Goal: Task Accomplishment & Management: Complete application form

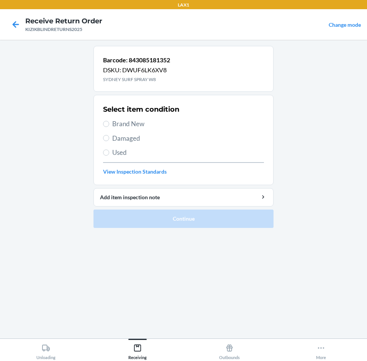
click at [138, 124] on span "Brand New" at bounding box center [188, 124] width 152 height 10
click at [109, 124] on input "Brand New" at bounding box center [106, 124] width 6 height 6
radio input "true"
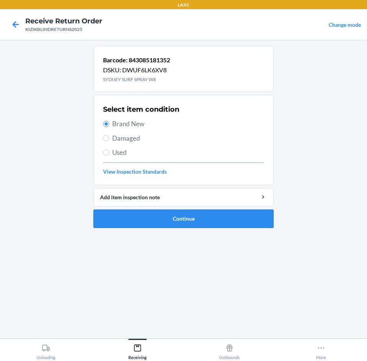
click at [138, 226] on button "Continue" at bounding box center [183, 219] width 180 height 18
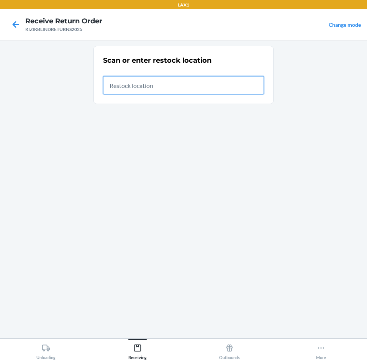
click at [169, 89] on input "text" at bounding box center [183, 85] width 161 height 18
type input "RTCART091"
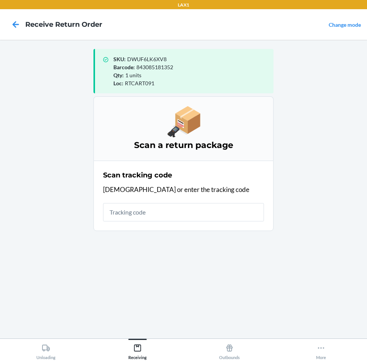
click at [166, 215] on input "text" at bounding box center [183, 212] width 161 height 18
type input "KIZIKB"
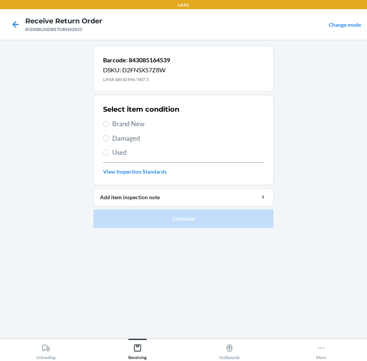
click at [117, 125] on span "Brand New" at bounding box center [188, 124] width 152 height 10
click at [109, 125] on input "Brand New" at bounding box center [106, 124] width 6 height 6
radio input "true"
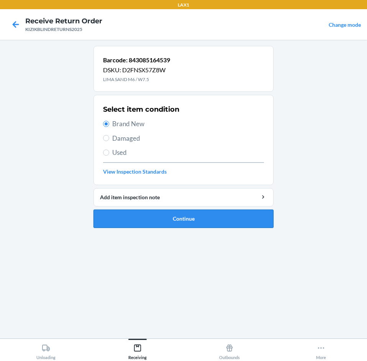
click at [146, 219] on button "Continue" at bounding box center [183, 219] width 180 height 18
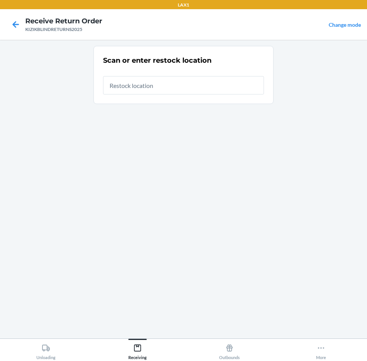
click at [177, 92] on input "text" at bounding box center [183, 85] width 161 height 18
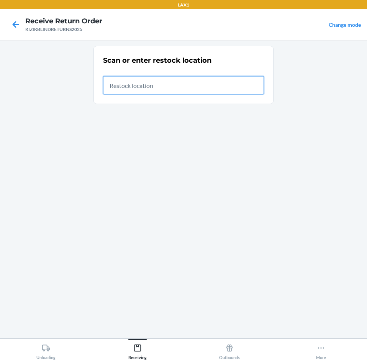
click at [132, 90] on input "text" at bounding box center [183, 85] width 161 height 18
type input "RTCART091"
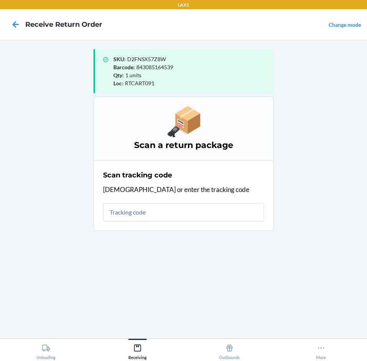
click at [210, 211] on input "text" at bounding box center [183, 212] width 161 height 18
type input "KIZIKB"
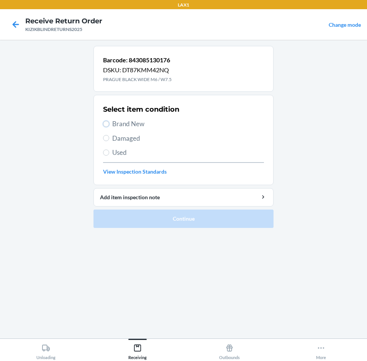
click at [105, 129] on div "Select item condition Brand New Damaged Used View Inspection Standards" at bounding box center [183, 140] width 161 height 76
click at [104, 123] on input "Brand New" at bounding box center [106, 124] width 6 height 6
radio input "true"
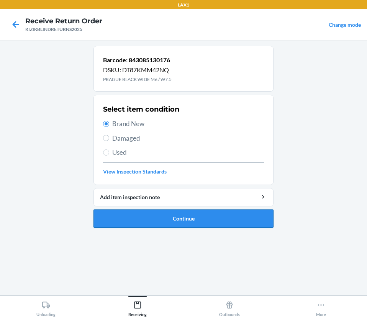
click at [155, 216] on button "Continue" at bounding box center [183, 219] width 180 height 18
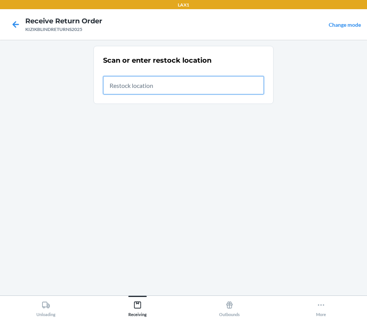
click at [134, 88] on input "text" at bounding box center [183, 85] width 161 height 18
type input "RTCART091"
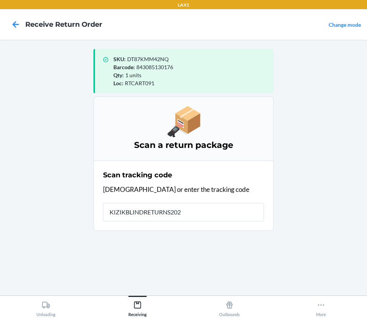
type input "KIZIKBLINDRETURNS2025"
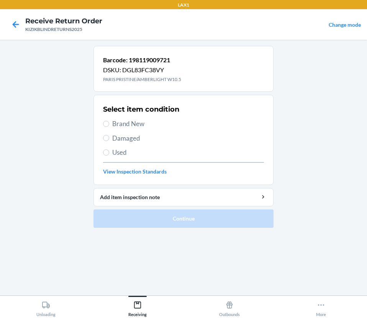
click at [111, 121] on label "Brand New" at bounding box center [183, 124] width 161 height 10
click at [109, 121] on input "Brand New" at bounding box center [106, 124] width 6 height 6
radio input "true"
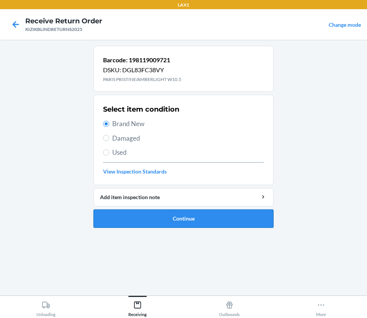
click at [150, 223] on button "Continue" at bounding box center [183, 219] width 180 height 18
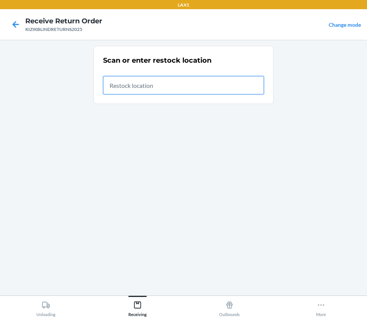
click at [155, 86] on input "text" at bounding box center [183, 85] width 161 height 18
type input "RTCART091"
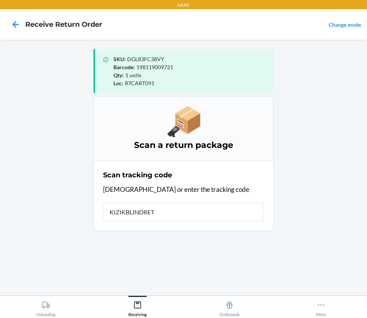
type input "KIZIKBLINDRETU"
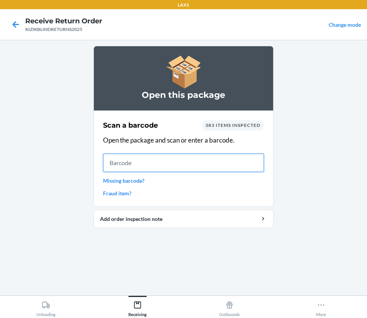
click at [155, 159] on input "text" at bounding box center [183, 163] width 161 height 18
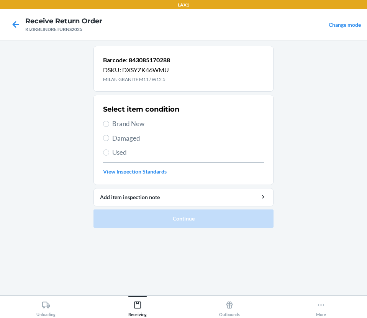
click at [134, 122] on span "Brand New" at bounding box center [188, 124] width 152 height 10
click at [109, 122] on input "Brand New" at bounding box center [106, 124] width 6 height 6
radio input "true"
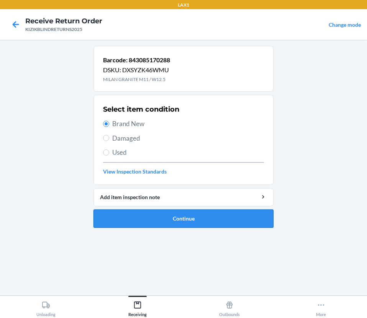
click at [135, 222] on button "Continue" at bounding box center [183, 219] width 180 height 18
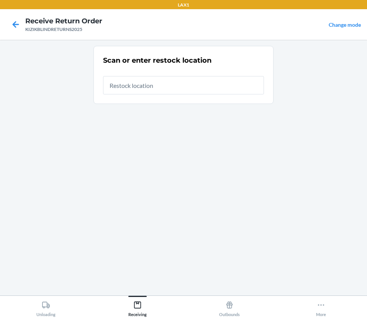
click at [140, 91] on input "text" at bounding box center [183, 85] width 161 height 18
type input "RTCART091"
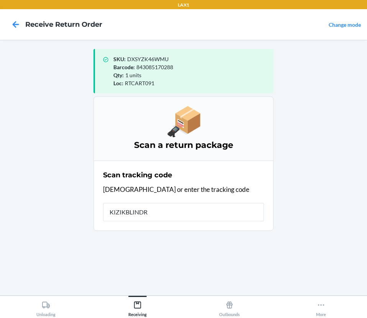
type input "KIZIKBLINDRE"
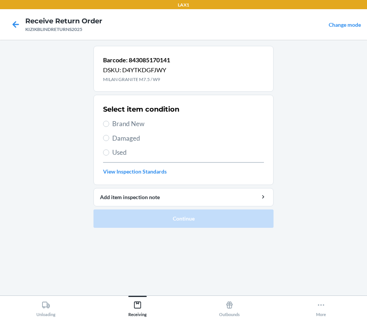
click at [112, 122] on label "Brand New" at bounding box center [183, 124] width 161 height 10
click at [109, 122] on input "Brand New" at bounding box center [106, 124] width 6 height 6
radio input "true"
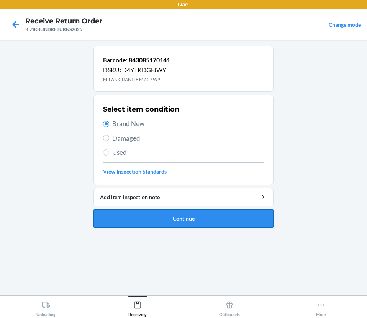
click at [246, 222] on button "Continue" at bounding box center [183, 219] width 180 height 18
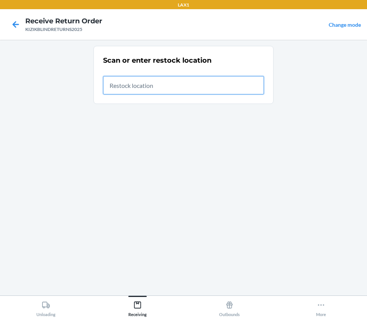
click at [148, 91] on input "text" at bounding box center [183, 85] width 161 height 18
type input "RTCART091"
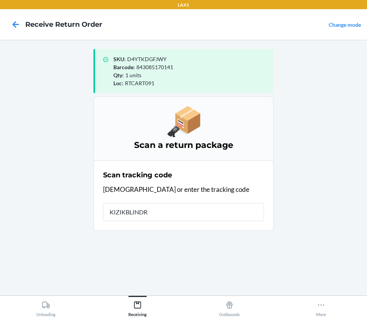
type input "KIZIKBLINDRE"
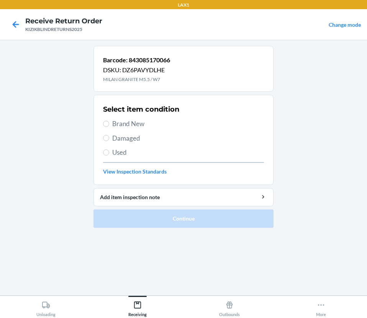
click at [129, 119] on span "Brand New" at bounding box center [188, 124] width 152 height 10
click at [109, 121] on input "Brand New" at bounding box center [106, 124] width 6 height 6
radio input "true"
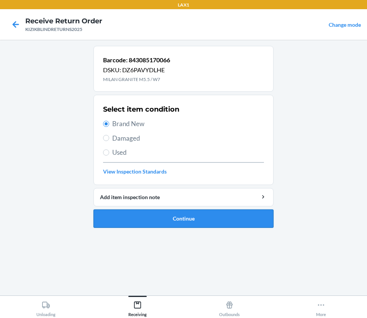
click at [129, 222] on button "Continue" at bounding box center [183, 219] width 180 height 18
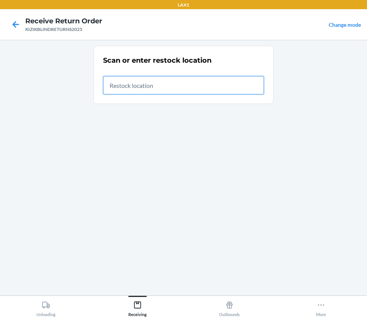
drag, startPoint x: 176, startPoint y: 91, endPoint x: 190, endPoint y: 80, distance: 16.9
click at [178, 90] on input "text" at bounding box center [183, 85] width 161 height 18
type input "RTCART091"
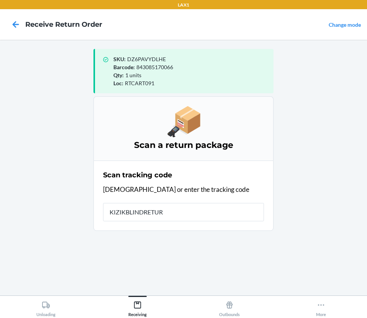
type input "KIZIKBLINDRETURN"
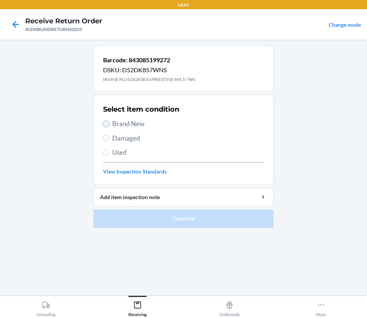
click at [107, 123] on input "Brand New" at bounding box center [106, 124] width 6 height 6
radio input "true"
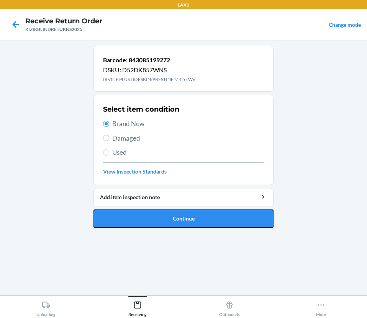
click at [156, 220] on button "Continue" at bounding box center [183, 219] width 180 height 18
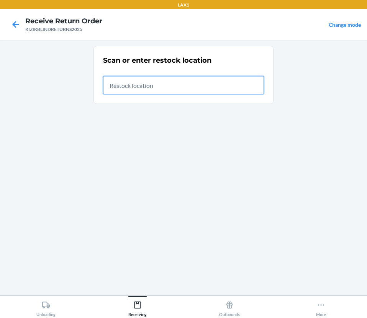
click at [130, 81] on input "text" at bounding box center [183, 85] width 161 height 18
type input "RTCART091"
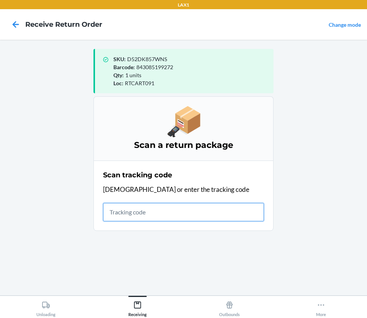
click at [199, 215] on input "text" at bounding box center [183, 212] width 161 height 18
type input "KIZIKBLINDRETURNS"
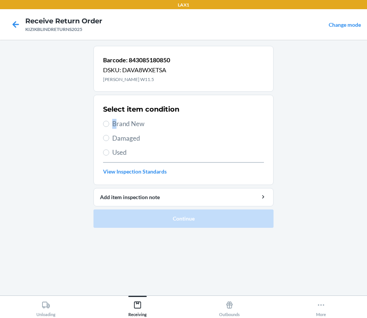
click at [114, 122] on span "Brand New" at bounding box center [188, 124] width 152 height 10
click at [109, 122] on input "Brand New" at bounding box center [106, 124] width 6 height 6
radio input "true"
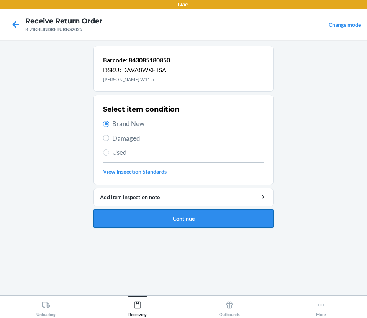
click at [150, 211] on button "Continue" at bounding box center [183, 219] width 180 height 18
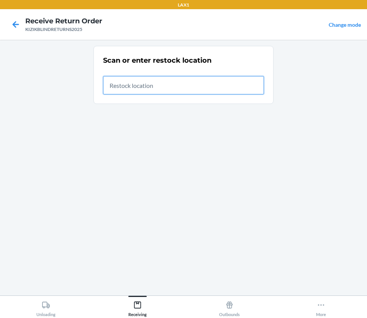
click at [179, 89] on input "text" at bounding box center [183, 85] width 161 height 18
type input "RTCART091"
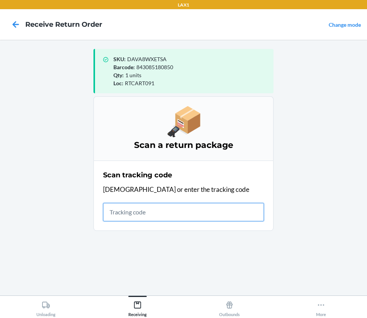
click at [186, 213] on input "text" at bounding box center [183, 212] width 161 height 18
type input "KIZIKBLIN"
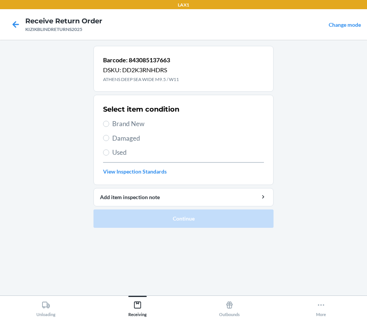
click at [109, 140] on label "Damaged" at bounding box center [183, 139] width 161 height 10
click at [109, 140] on input "Damaged" at bounding box center [106, 138] width 6 height 6
radio input "true"
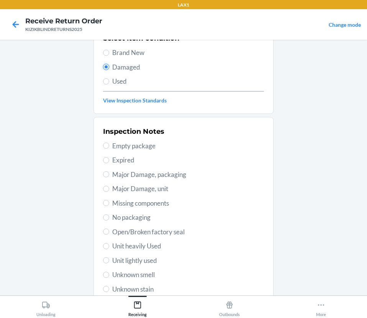
scroll to position [77, 0]
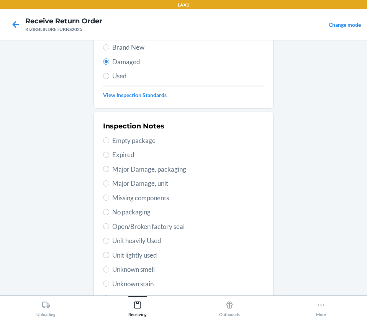
click at [137, 251] on span "Unit lightly used" at bounding box center [188, 256] width 152 height 10
click at [109, 252] on input "Unit lightly used" at bounding box center [106, 255] width 6 height 6
radio input "true"
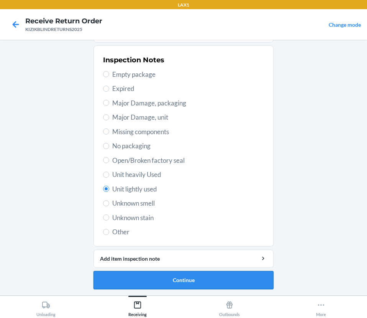
click at [151, 277] on button "Continue" at bounding box center [183, 280] width 180 height 18
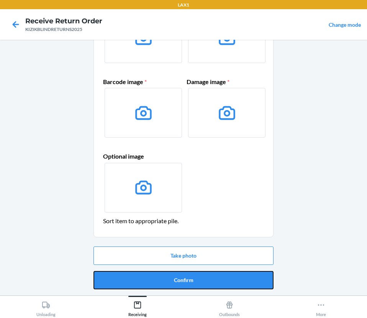
click at [151, 277] on button "Confirm" at bounding box center [183, 280] width 180 height 18
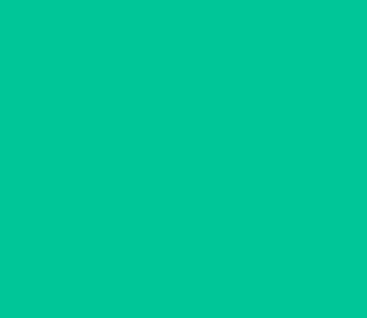
scroll to position [0, 0]
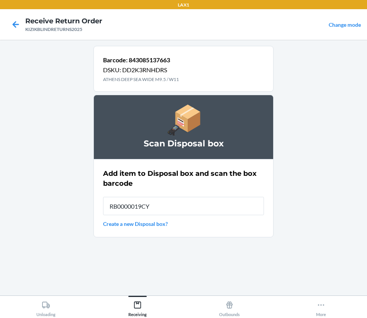
type input "RB0000019CY"
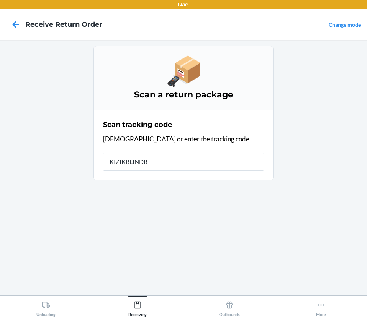
type input "KIZIKBLINDRE"
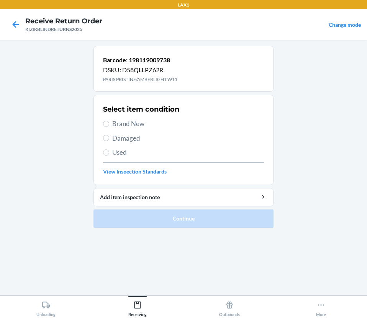
click at [133, 140] on span "Damaged" at bounding box center [188, 139] width 152 height 10
click at [109, 140] on input "Damaged" at bounding box center [106, 138] width 6 height 6
radio input "true"
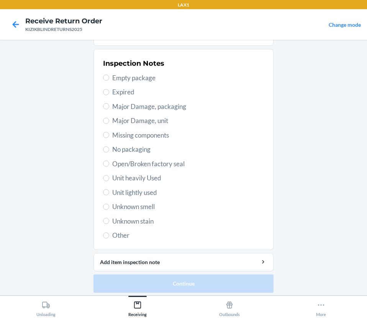
scroll to position [143, 0]
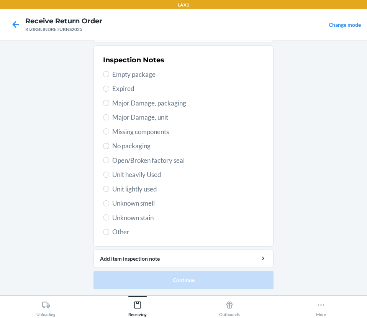
click at [135, 187] on span "Unit lightly used" at bounding box center [188, 189] width 152 height 10
click at [109, 187] on input "Unit lightly used" at bounding box center [106, 189] width 6 height 6
radio input "true"
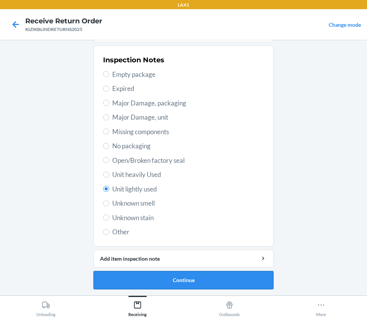
click at [126, 281] on button "Continue" at bounding box center [183, 280] width 180 height 18
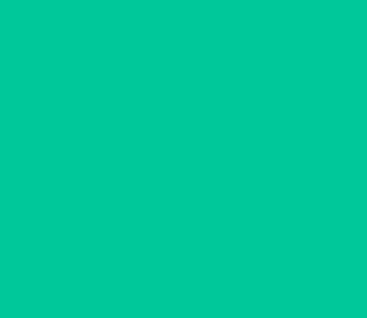
scroll to position [80, 0]
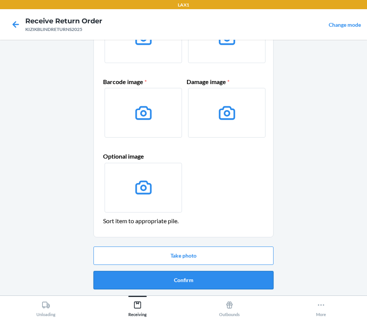
click at [160, 281] on button "Confirm" at bounding box center [183, 280] width 180 height 18
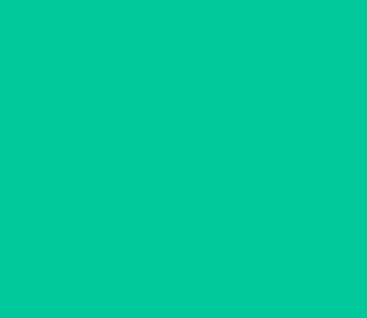
scroll to position [0, 0]
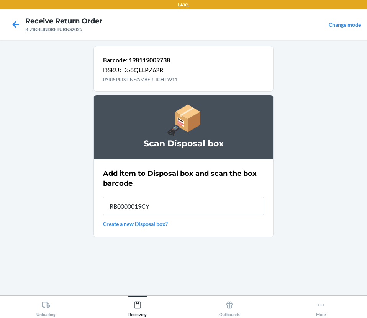
type input "RB0000019CY"
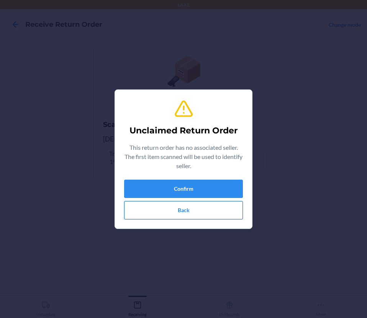
click at [199, 217] on button "Back" at bounding box center [183, 210] width 119 height 18
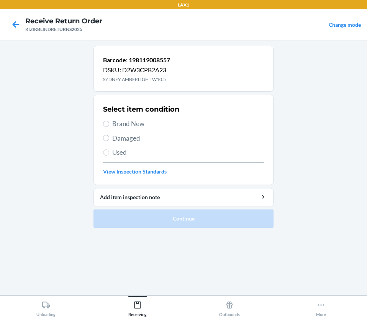
click at [122, 121] on span "Brand New" at bounding box center [188, 124] width 152 height 10
click at [109, 121] on input "Brand New" at bounding box center [106, 124] width 6 height 6
radio input "true"
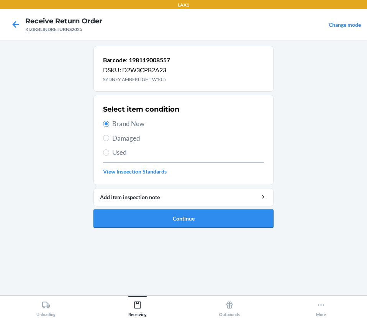
click at [152, 213] on button "Continue" at bounding box center [183, 219] width 180 height 18
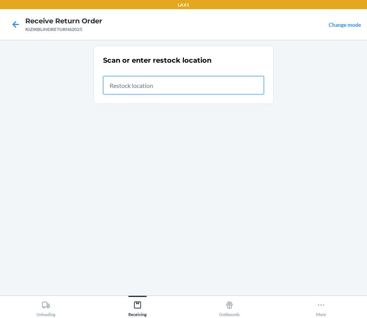
click at [160, 93] on input "text" at bounding box center [183, 85] width 161 height 18
type input "RTCART091"
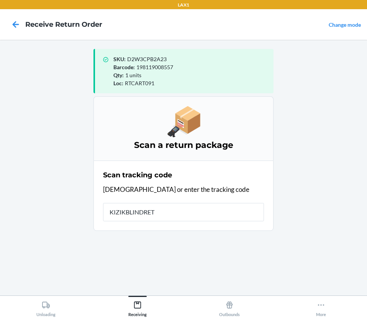
type input "KIZIKBLINDRETU"
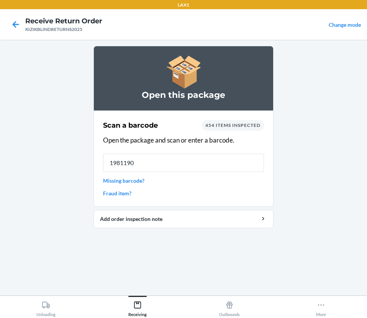
type input "19811901"
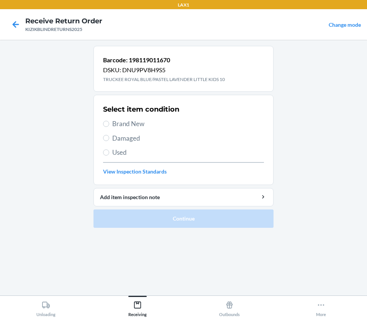
click at [122, 121] on span "Brand New" at bounding box center [188, 124] width 152 height 10
click at [109, 121] on input "Brand New" at bounding box center [106, 124] width 6 height 6
radio input "true"
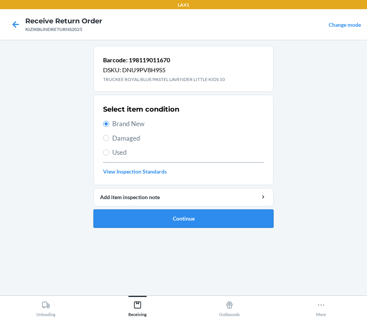
click at [137, 217] on button "Continue" at bounding box center [183, 219] width 180 height 18
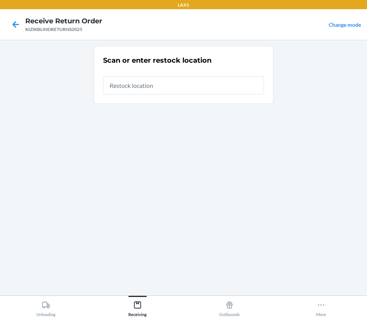
click at [137, 90] on input "text" at bounding box center [183, 85] width 161 height 18
type input "RTCART091"
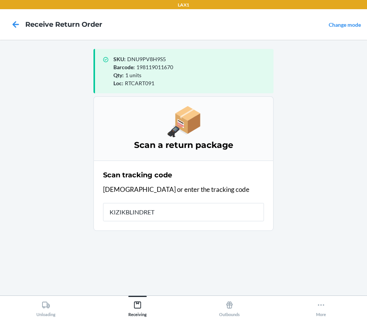
type input "KIZIKBLINDRETU"
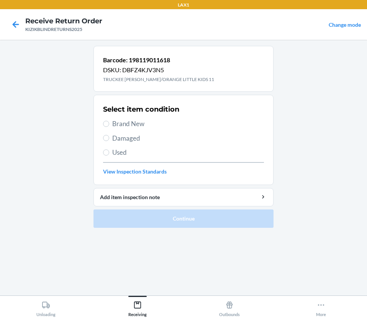
click at [113, 120] on span "Brand New" at bounding box center [188, 124] width 152 height 10
click at [109, 121] on input "Brand New" at bounding box center [106, 124] width 6 height 6
radio input "true"
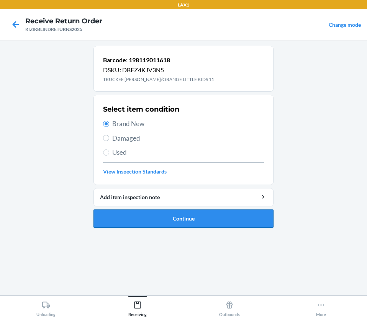
click at [117, 223] on button "Continue" at bounding box center [183, 219] width 180 height 18
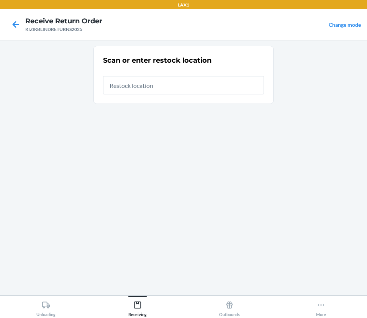
click at [139, 82] on input "text" at bounding box center [183, 85] width 161 height 18
type input "RTCART091"
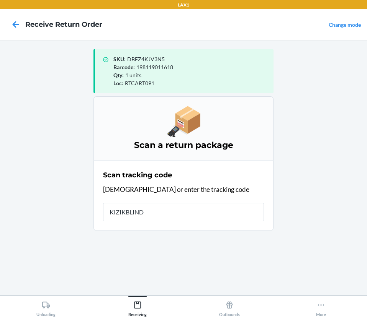
type input "KIZIKBLINDR"
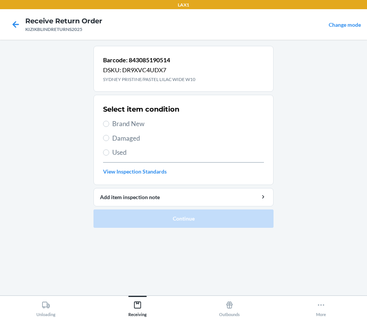
click at [119, 153] on span "Used" at bounding box center [188, 153] width 152 height 10
click at [109, 153] on input "Used" at bounding box center [106, 153] width 6 height 6
radio input "true"
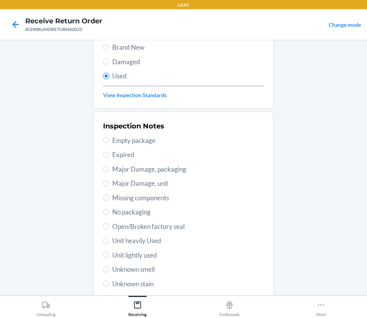
scroll to position [115, 0]
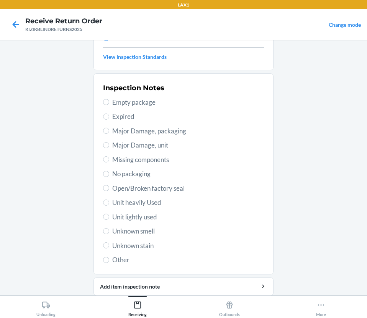
click at [146, 215] on span "Unit lightly used" at bounding box center [188, 217] width 152 height 10
click at [109, 215] on input "Unit lightly used" at bounding box center [106, 217] width 6 height 6
radio input "true"
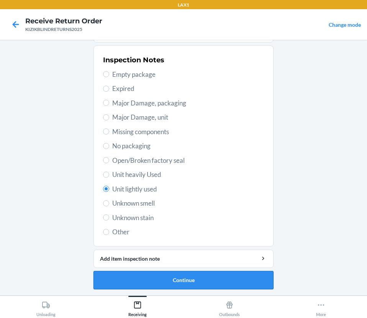
click at [171, 282] on button "Continue" at bounding box center [183, 280] width 180 height 18
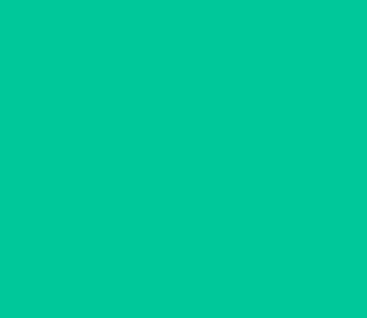
scroll to position [5, 0]
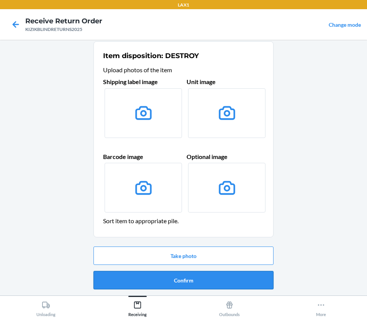
click at [182, 283] on button "Confirm" at bounding box center [183, 280] width 180 height 18
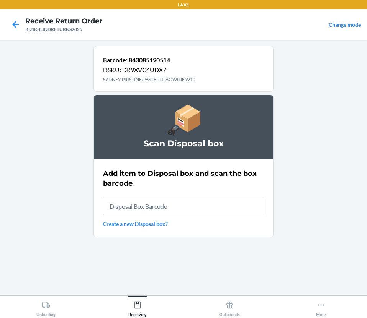
click at [176, 208] on input "text" at bounding box center [183, 206] width 161 height 18
type input "RB0000019CY"
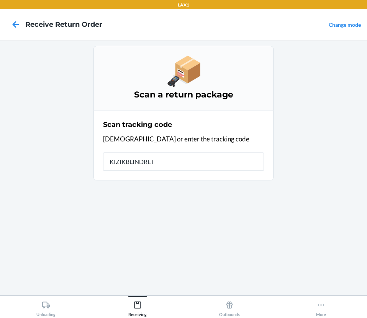
type input "KIZIKBLINDRETU"
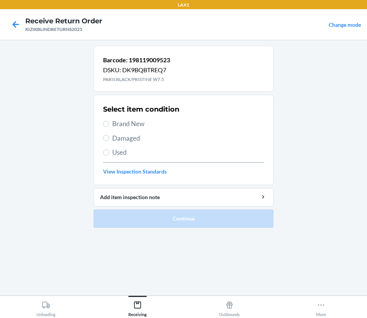
click at [121, 123] on span "Brand New" at bounding box center [188, 124] width 152 height 10
click at [109, 123] on input "Brand New" at bounding box center [106, 124] width 6 height 6
radio input "true"
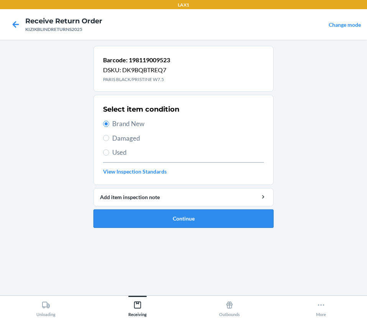
click at [172, 217] on button "Continue" at bounding box center [183, 219] width 180 height 18
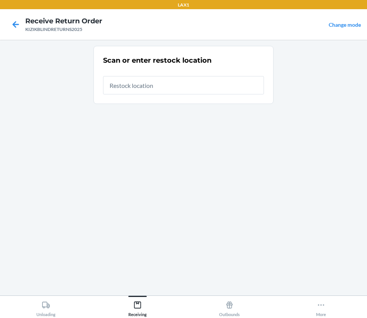
click at [145, 82] on input "text" at bounding box center [183, 85] width 161 height 18
type input "RTCART091"
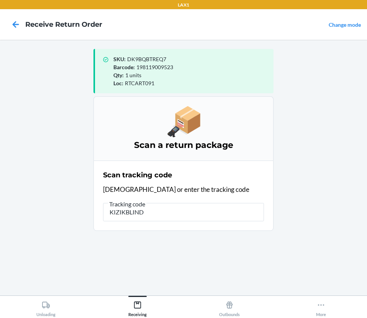
type input "KIZIKBLINDR"
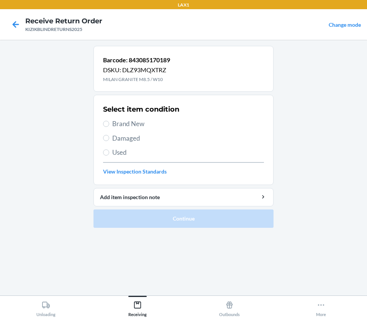
click at [121, 122] on span "Brand New" at bounding box center [188, 124] width 152 height 10
click at [109, 122] on input "Brand New" at bounding box center [106, 124] width 6 height 6
radio input "true"
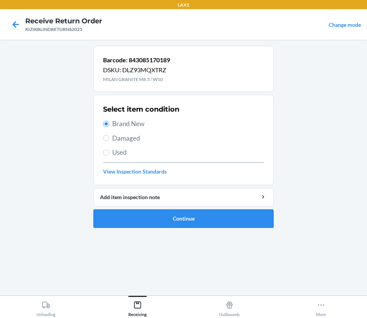
click at [175, 222] on button "Continue" at bounding box center [183, 219] width 180 height 18
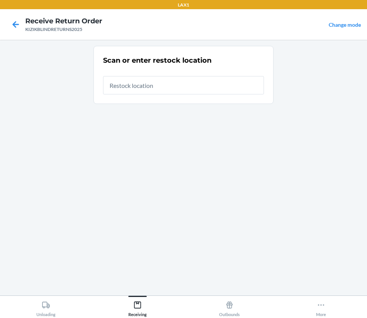
click at [154, 87] on input "text" at bounding box center [183, 85] width 161 height 18
type input "RTCART091"
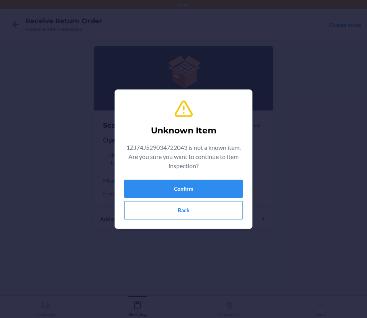
click at [163, 209] on button "Back" at bounding box center [183, 210] width 119 height 18
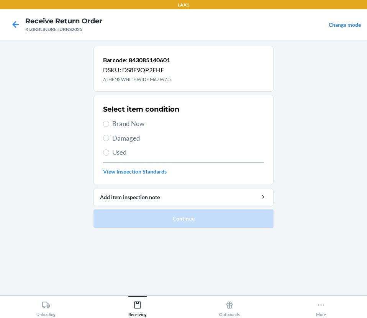
click at [118, 125] on span "Brand New" at bounding box center [188, 124] width 152 height 10
click at [109, 125] on input "Brand New" at bounding box center [106, 124] width 6 height 6
radio input "true"
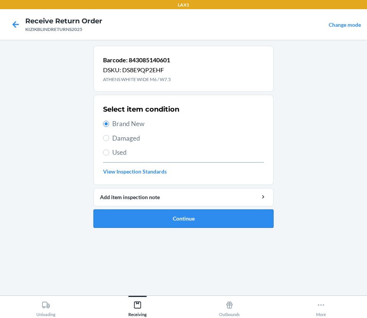
click at [144, 219] on button "Continue" at bounding box center [183, 219] width 180 height 18
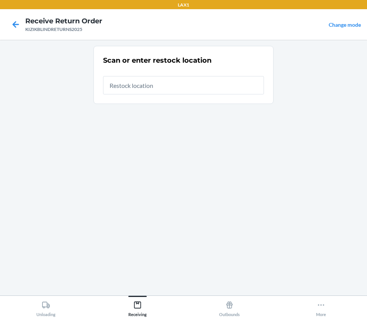
click at [189, 85] on input "text" at bounding box center [183, 85] width 161 height 18
click at [178, 88] on input "text" at bounding box center [183, 85] width 161 height 18
type input "RTCART091"
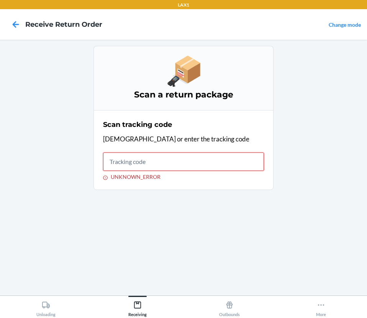
click at [124, 162] on input "UNKNOWN_ERROR" at bounding box center [183, 162] width 161 height 18
type input "KIZIKBLINDRE"
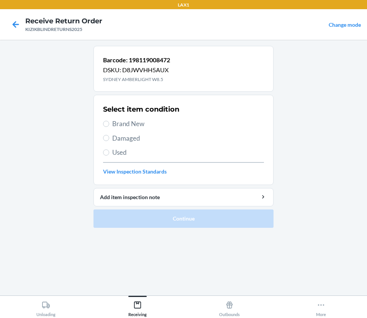
click at [117, 148] on span "Used" at bounding box center [188, 153] width 152 height 10
click at [109, 150] on input "Used" at bounding box center [106, 153] width 6 height 6
radio input "true"
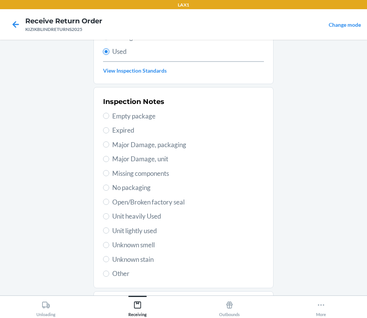
scroll to position [115, 0]
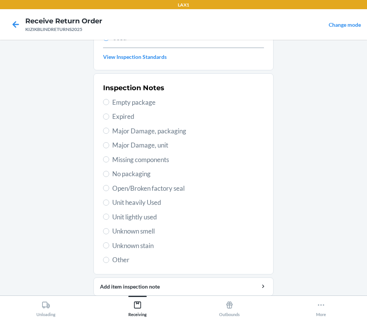
click at [145, 217] on span "Unit lightly used" at bounding box center [188, 217] width 152 height 10
click at [109, 217] on input "Unit lightly used" at bounding box center [106, 217] width 6 height 6
radio input "true"
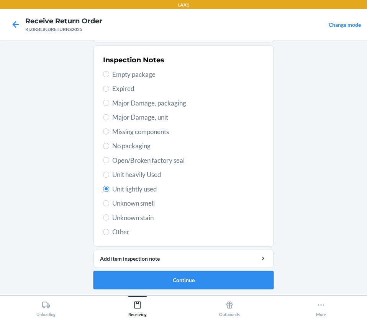
click at [166, 281] on button "Continue" at bounding box center [183, 280] width 180 height 18
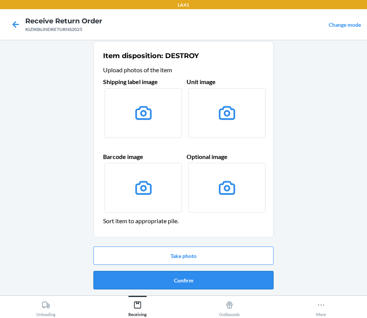
click at [178, 282] on button "Confirm" at bounding box center [183, 280] width 180 height 18
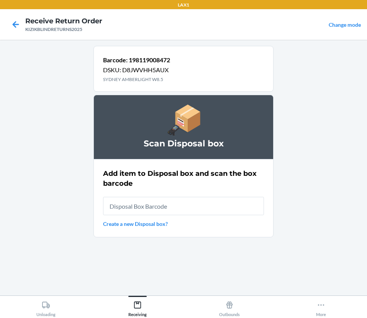
drag, startPoint x: 182, startPoint y: 209, endPoint x: 183, endPoint y: 195, distance: 14.2
click at [182, 198] on input "text" at bounding box center [183, 206] width 161 height 18
type input "RB0000019CY"
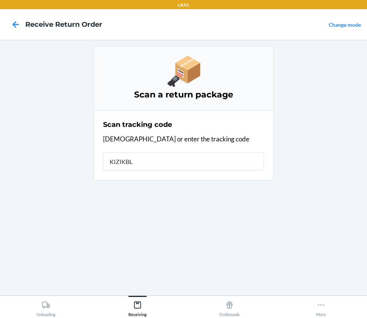
type input "KIZIKBLI"
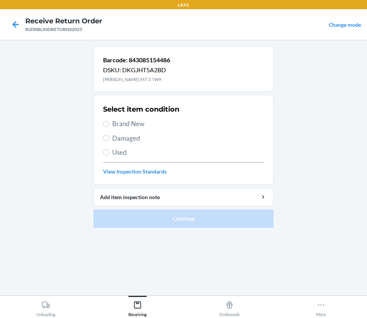
drag, startPoint x: 131, startPoint y: 123, endPoint x: 146, endPoint y: 147, distance: 27.7
click at [132, 125] on span "Brand New" at bounding box center [188, 124] width 152 height 10
click at [109, 125] on input "Brand New" at bounding box center [106, 124] width 6 height 6
radio input "true"
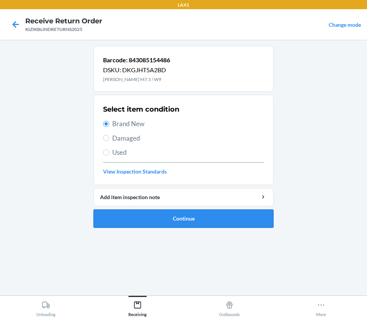
click at [213, 220] on button "Continue" at bounding box center [183, 219] width 180 height 18
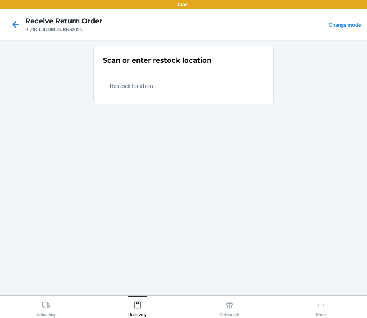
click at [173, 86] on input "text" at bounding box center [183, 85] width 161 height 18
click at [205, 89] on input "text" at bounding box center [183, 85] width 161 height 18
type input "RTCART091"
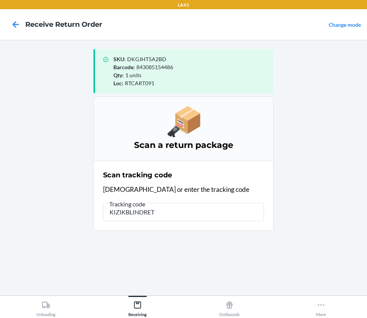
type input "KIZIKBLINDRETU"
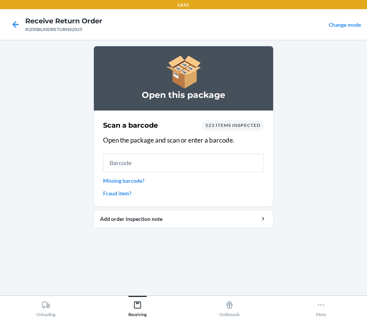
click at [132, 180] on link "Missing barcode?" at bounding box center [183, 181] width 161 height 8
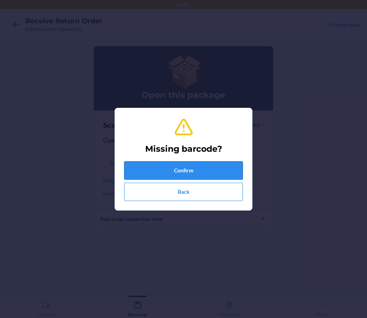
click at [161, 169] on button "Confirm" at bounding box center [183, 170] width 119 height 18
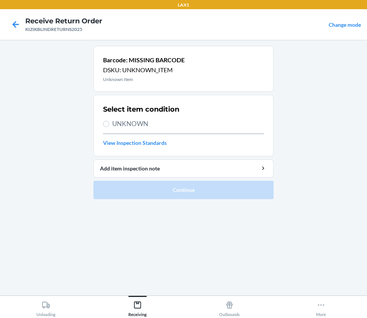
click at [120, 123] on span "UNKNOWN" at bounding box center [188, 124] width 152 height 10
click at [109, 123] on input "UNKNOWN" at bounding box center [106, 124] width 6 height 6
radio input "true"
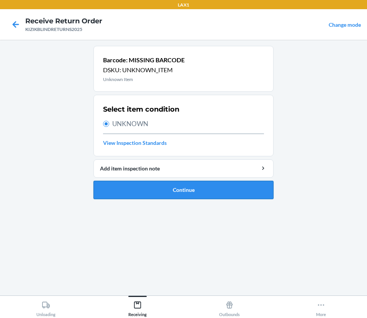
click at [192, 189] on button "Continue" at bounding box center [183, 190] width 180 height 18
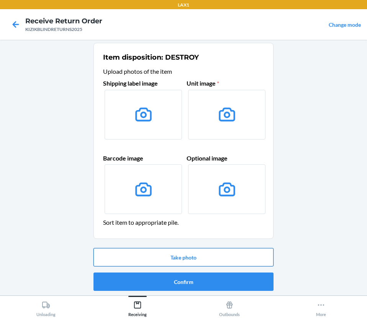
scroll to position [5, 0]
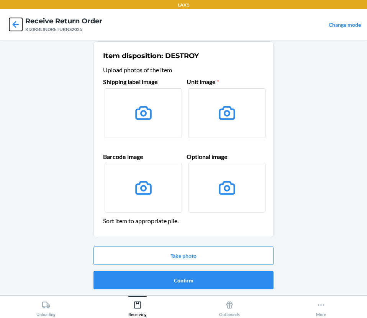
click at [11, 29] on icon at bounding box center [15, 24] width 13 height 13
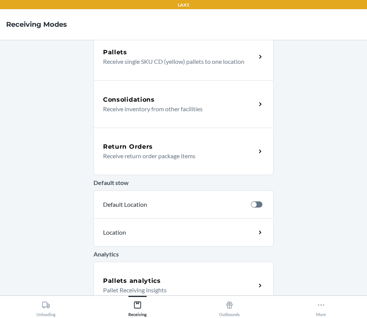
scroll to position [158, 0]
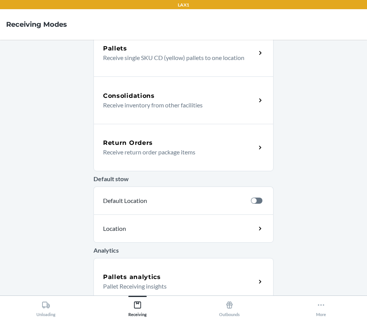
click at [158, 148] on p "Receive return order package items" at bounding box center [176, 152] width 147 height 9
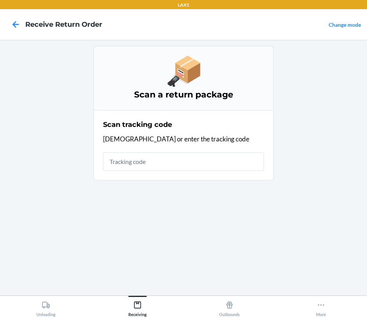
click at [158, 165] on input "text" at bounding box center [183, 162] width 161 height 18
type input "KIZIKBLINDRETURNS2025"
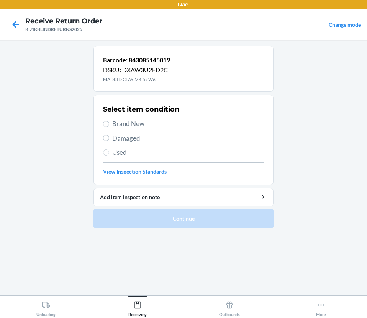
click at [112, 150] on span "Used" at bounding box center [188, 153] width 152 height 10
click at [109, 150] on input "Used" at bounding box center [106, 153] width 6 height 6
radio input "true"
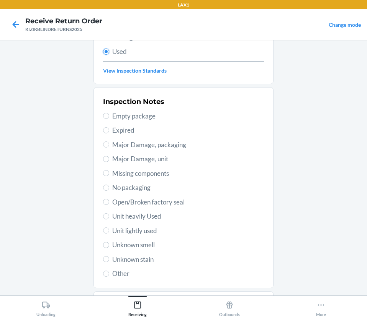
scroll to position [115, 0]
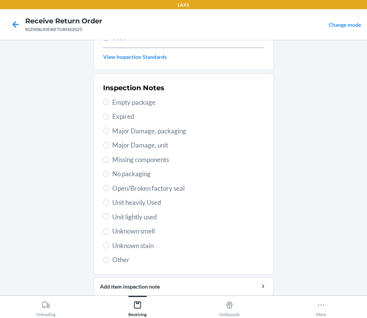
click at [140, 205] on span "Unit heavily Used" at bounding box center [188, 203] width 152 height 10
click at [109, 205] on input "Unit heavily Used" at bounding box center [106, 203] width 6 height 6
radio input "true"
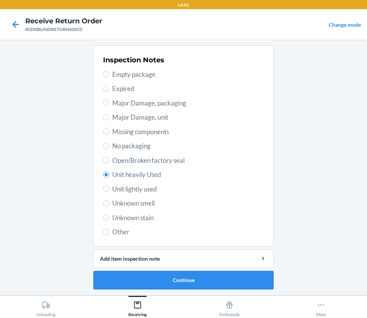
click at [172, 281] on button "Continue" at bounding box center [183, 280] width 180 height 18
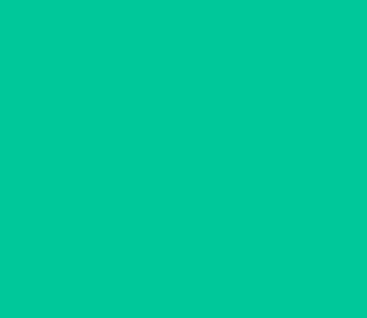
scroll to position [5, 0]
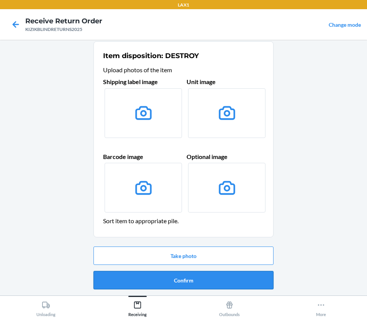
click at [174, 282] on button "Confirm" at bounding box center [183, 280] width 180 height 18
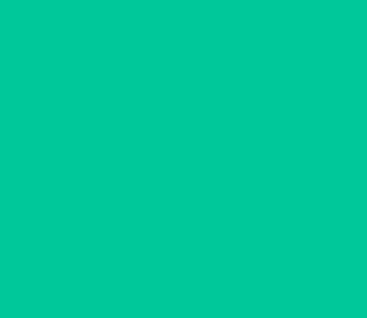
scroll to position [0, 0]
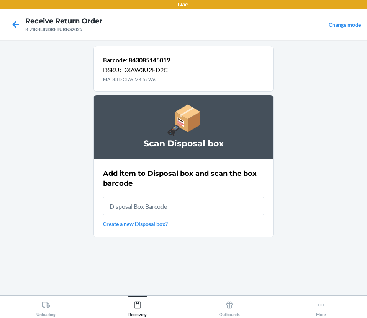
click at [178, 206] on input "text" at bounding box center [183, 206] width 161 height 18
type input "RB0000019CY"
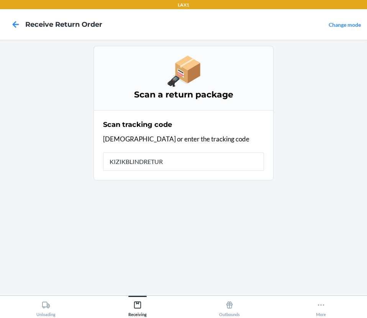
type input "KIZIKBLINDRETURN"
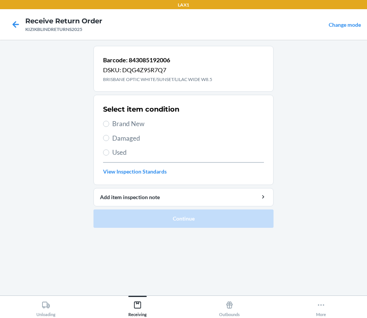
click at [115, 126] on span "Brand New" at bounding box center [188, 124] width 152 height 10
click at [109, 126] on input "Brand New" at bounding box center [106, 124] width 6 height 6
radio input "true"
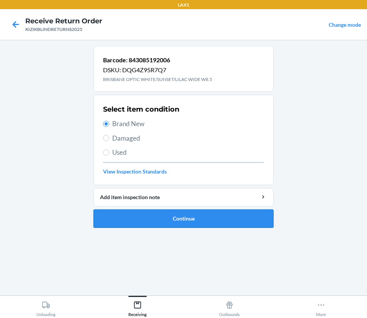
click at [130, 218] on button "Continue" at bounding box center [183, 219] width 180 height 18
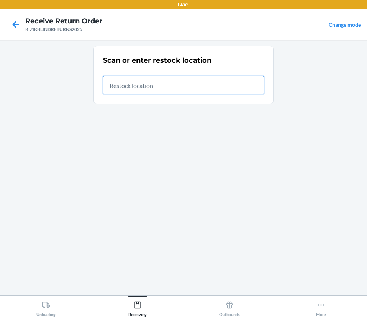
click at [188, 86] on input "text" at bounding box center [183, 85] width 161 height 18
type input "RTCART091"
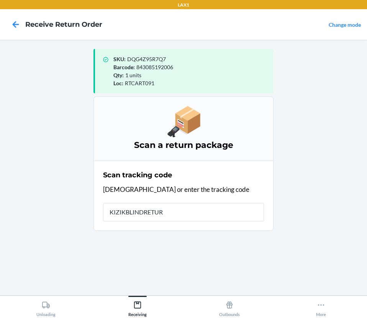
type input "KIZIKBLINDRETURN"
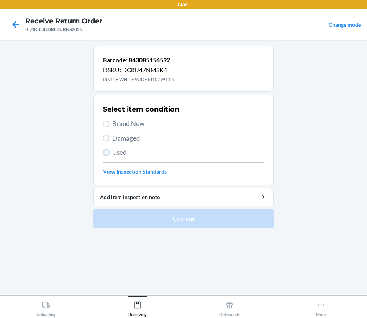
drag, startPoint x: 106, startPoint y: 150, endPoint x: 144, endPoint y: 181, distance: 49.5
click at [106, 150] on input "Used" at bounding box center [106, 153] width 6 height 6
radio input "true"
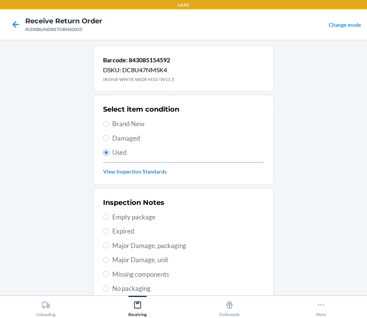
click at [142, 135] on span "Damaged" at bounding box center [188, 139] width 152 height 10
click at [109, 135] on input "Damaged" at bounding box center [106, 138] width 6 height 6
radio input "true"
radio input "false"
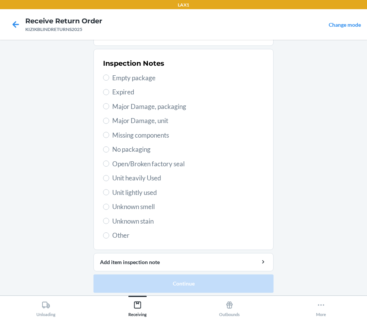
scroll to position [143, 0]
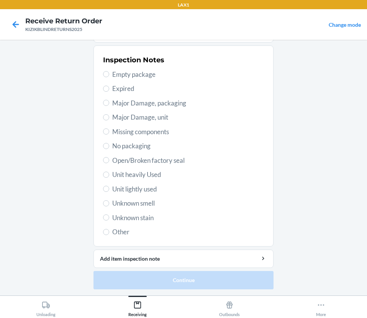
click at [151, 175] on span "Unit heavily Used" at bounding box center [188, 175] width 152 height 10
click at [109, 175] on input "Unit heavily Used" at bounding box center [106, 175] width 6 height 6
radio input "true"
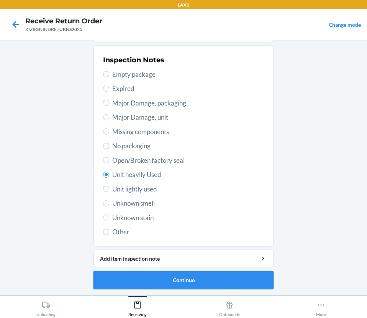
click at [149, 284] on button "Continue" at bounding box center [183, 280] width 180 height 18
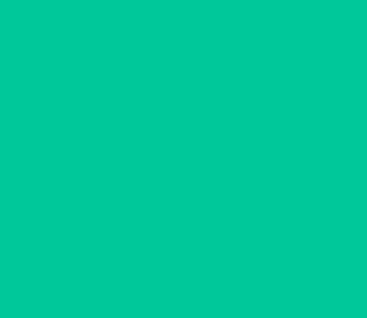
scroll to position [80, 0]
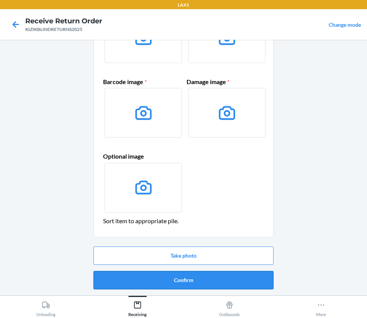
click at [171, 281] on button "Confirm" at bounding box center [183, 280] width 180 height 18
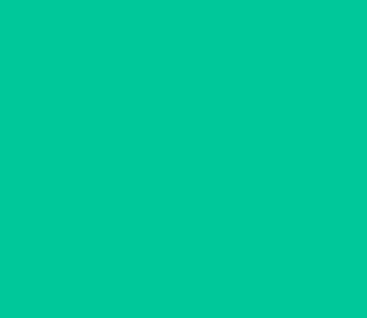
scroll to position [0, 0]
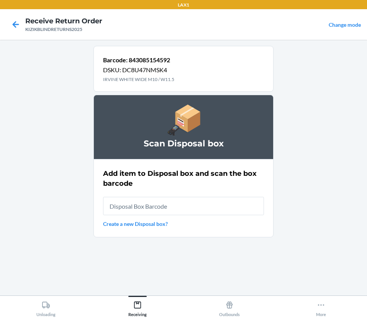
click at [164, 203] on input "text" at bounding box center [183, 206] width 161 height 18
type input "RB0000019CY"
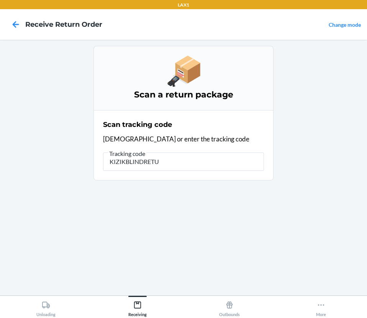
type input "KIZIKBLINDRETUR"
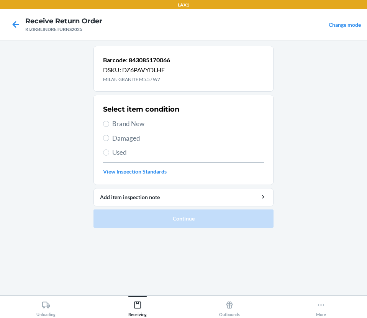
click at [110, 124] on label "Brand New" at bounding box center [183, 124] width 161 height 10
click at [109, 124] on input "Brand New" at bounding box center [106, 124] width 6 height 6
radio input "true"
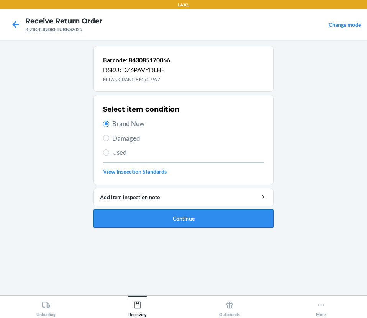
click at [150, 223] on button "Continue" at bounding box center [183, 219] width 180 height 18
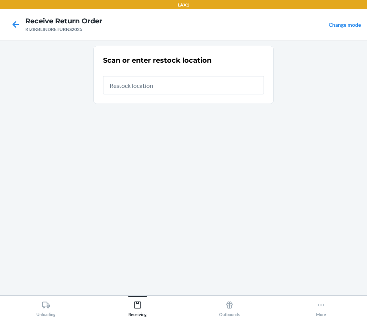
click at [136, 80] on input "text" at bounding box center [183, 85] width 161 height 18
click at [131, 85] on input "text" at bounding box center [183, 85] width 161 height 18
type input "RTCART091"
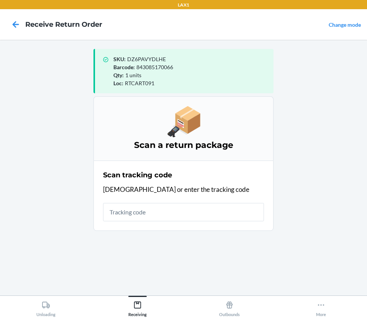
click at [171, 218] on input "text" at bounding box center [183, 212] width 161 height 18
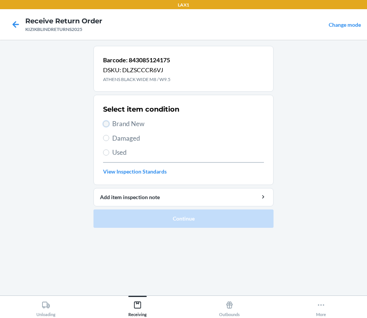
click at [108, 123] on input "Brand New" at bounding box center [106, 124] width 6 height 6
radio input "true"
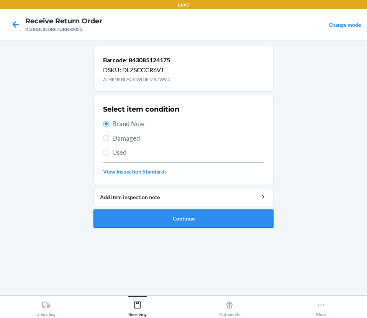
click at [154, 222] on button "Continue" at bounding box center [183, 219] width 180 height 18
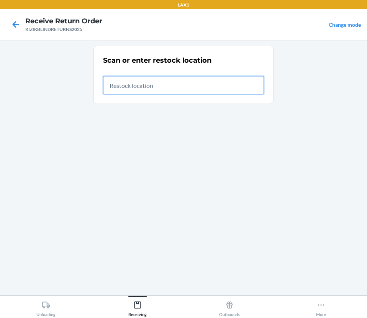
click at [148, 91] on input "text" at bounding box center [183, 85] width 161 height 18
type input "RTCART091"
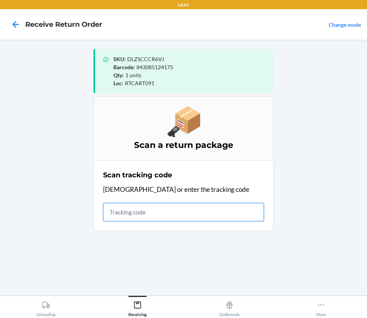
click at [202, 221] on input "text" at bounding box center [183, 212] width 161 height 18
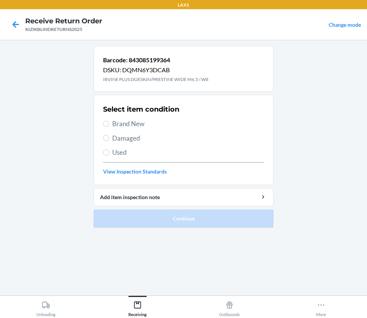
click at [144, 123] on span "Brand New" at bounding box center [188, 124] width 152 height 10
click at [109, 123] on input "Brand New" at bounding box center [106, 124] width 6 height 6
radio input "true"
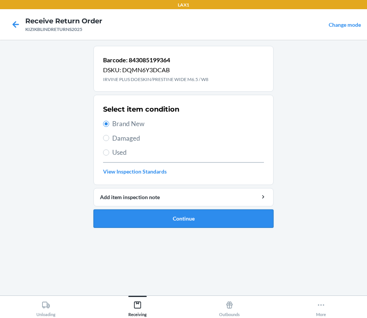
click at [148, 222] on button "Continue" at bounding box center [183, 219] width 180 height 18
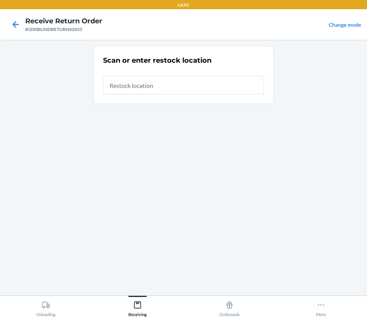
click at [168, 89] on input "text" at bounding box center [183, 85] width 161 height 18
drag, startPoint x: 165, startPoint y: 86, endPoint x: 160, endPoint y: 84, distance: 4.8
click at [165, 86] on input "text" at bounding box center [183, 85] width 161 height 18
type input "RTCART091"
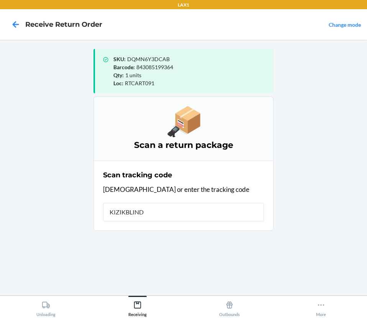
type input "KIZIKBLINDR"
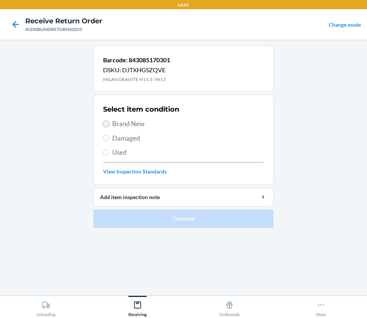
click at [108, 125] on input "Brand New" at bounding box center [106, 124] width 6 height 6
radio input "true"
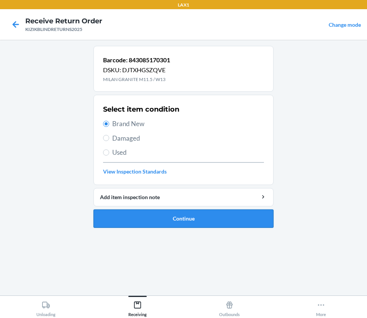
click at [230, 223] on button "Continue" at bounding box center [183, 219] width 180 height 18
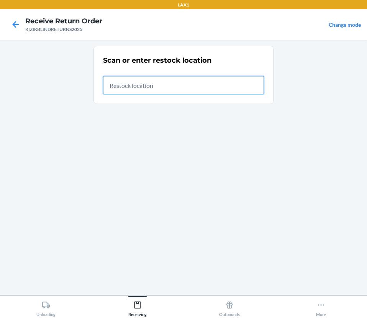
click at [197, 92] on input "text" at bounding box center [183, 85] width 161 height 18
type input "RTCART091"
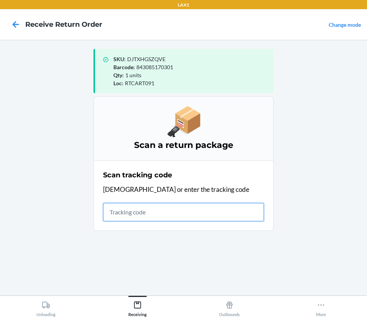
click at [251, 212] on input "text" at bounding box center [183, 212] width 161 height 18
type input "KIZIKBLINDRETURN"
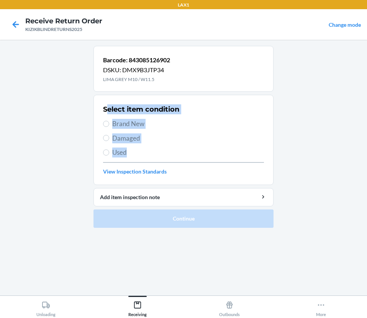
drag, startPoint x: 136, startPoint y: 151, endPoint x: 144, endPoint y: 158, distance: 11.1
click at [144, 158] on div "Select item condition Brand New Damaged Used View Inspection Standards" at bounding box center [183, 140] width 161 height 76
click at [171, 109] on h2 "Select item condition" at bounding box center [141, 109] width 76 height 10
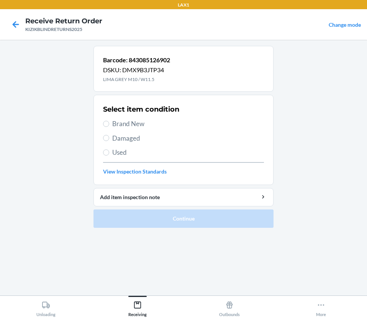
click at [124, 124] on span "Brand New" at bounding box center [188, 124] width 152 height 10
click at [109, 124] on input "Brand New" at bounding box center [106, 124] width 6 height 6
radio input "true"
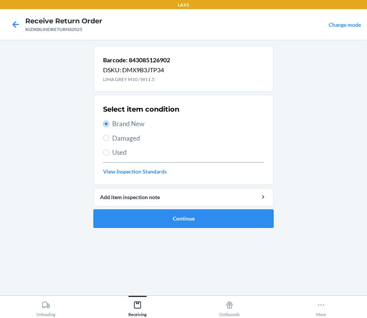
click at [158, 217] on button "Continue" at bounding box center [183, 219] width 180 height 18
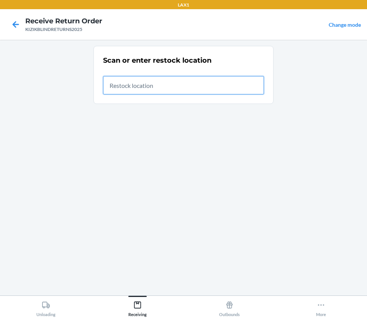
click at [136, 81] on input "text" at bounding box center [183, 85] width 161 height 18
type input "RTCART091"
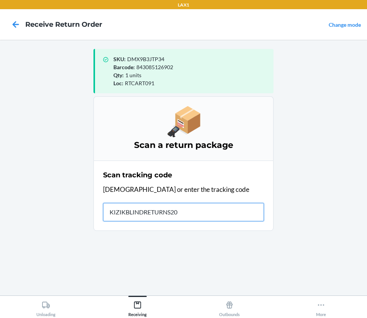
type input "KIZIKBLINDRETURNS202"
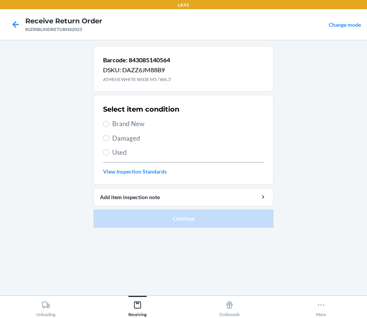
click at [121, 130] on div "Select item condition Brand New Damaged Used View Inspection Standards" at bounding box center [183, 140] width 161 height 76
click at [120, 135] on span "Damaged" at bounding box center [188, 139] width 152 height 10
click at [109, 135] on input "Damaged" at bounding box center [106, 138] width 6 height 6
radio input "true"
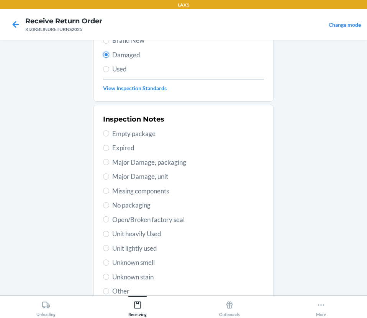
scroll to position [115, 0]
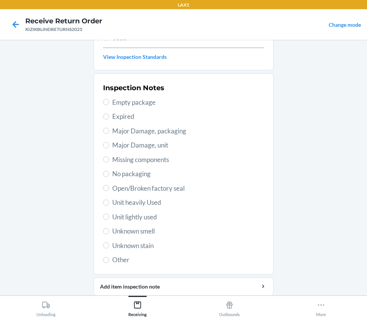
click at [137, 202] on span "Unit heavily Used" at bounding box center [188, 203] width 152 height 10
click at [109, 202] on input "Unit heavily Used" at bounding box center [106, 203] width 6 height 6
radio input "true"
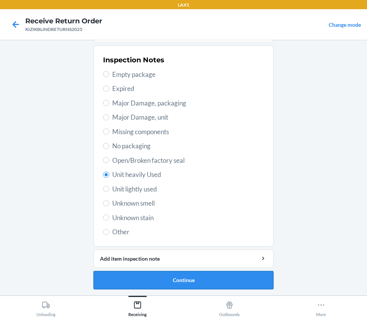
click at [179, 282] on button "Continue" at bounding box center [183, 280] width 180 height 18
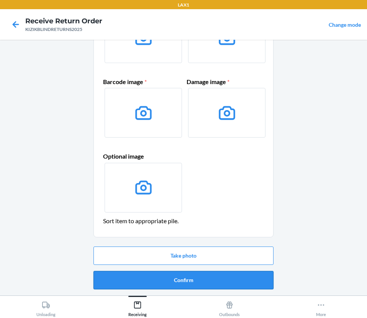
click at [187, 279] on button "Confirm" at bounding box center [183, 280] width 180 height 18
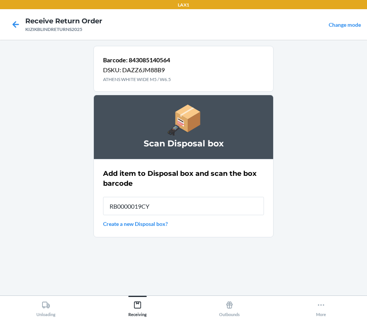
type input "RB0000019CY"
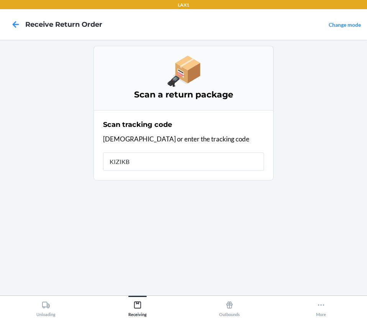
type input "KIZIKBL"
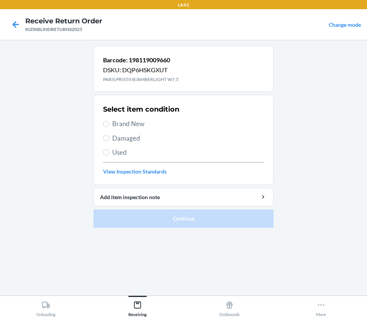
click at [113, 119] on span "Brand New" at bounding box center [188, 124] width 152 height 10
click at [109, 121] on input "Brand New" at bounding box center [106, 124] width 6 height 6
radio input "true"
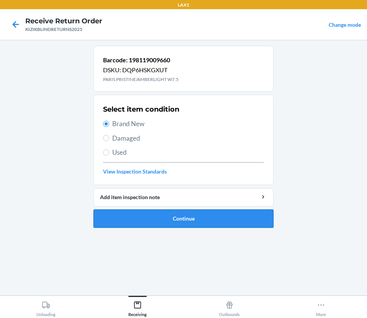
click at [150, 221] on button "Continue" at bounding box center [183, 219] width 180 height 18
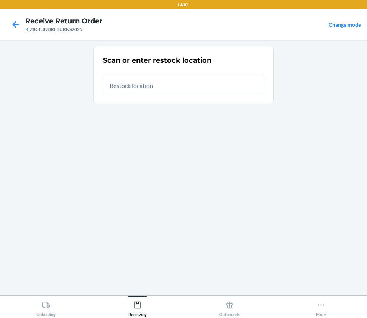
click at [107, 89] on input "text" at bounding box center [183, 85] width 161 height 18
click at [184, 81] on input "text" at bounding box center [183, 85] width 161 height 18
type input "RTCART091"
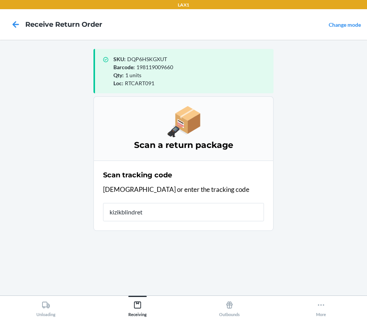
type input "kizikblindretu"
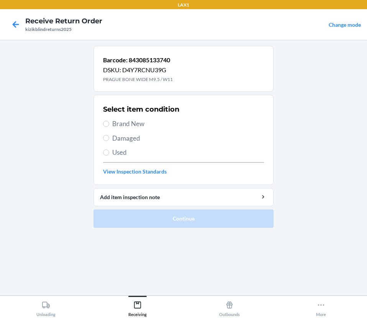
click at [138, 125] on span "Brand New" at bounding box center [188, 124] width 152 height 10
click at [109, 125] on input "Brand New" at bounding box center [106, 124] width 6 height 6
radio input "true"
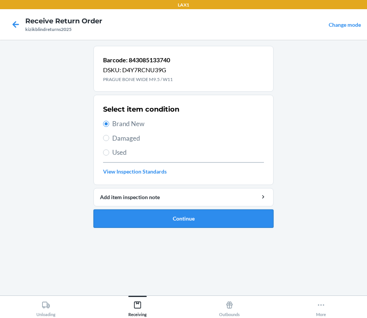
click at [142, 225] on button "Continue" at bounding box center [183, 219] width 180 height 18
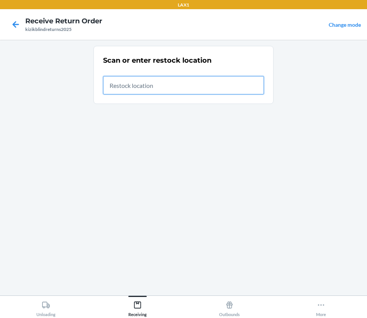
click at [178, 83] on input "text" at bounding box center [183, 85] width 161 height 18
type input "rtcart091"
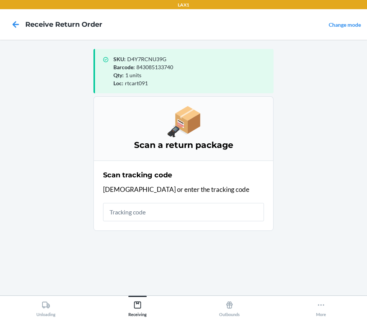
click at [182, 210] on input "text" at bounding box center [183, 212] width 161 height 18
type input "kizikblindr"
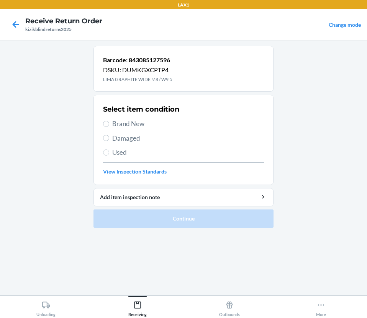
drag, startPoint x: 135, startPoint y: 123, endPoint x: 141, endPoint y: 169, distance: 46.3
click at [135, 125] on span "Brand New" at bounding box center [188, 124] width 152 height 10
click at [109, 125] on input "Brand New" at bounding box center [106, 124] width 6 height 6
radio input "true"
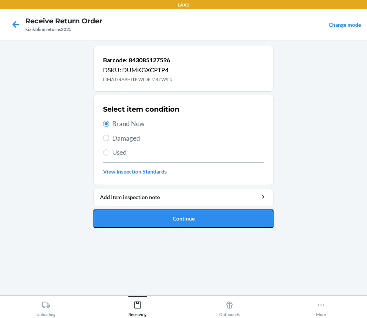
click at [140, 222] on button "Continue" at bounding box center [183, 219] width 180 height 18
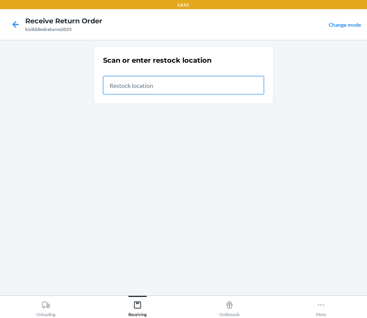
click at [162, 86] on input "text" at bounding box center [183, 85] width 161 height 18
type input "rtcart091"
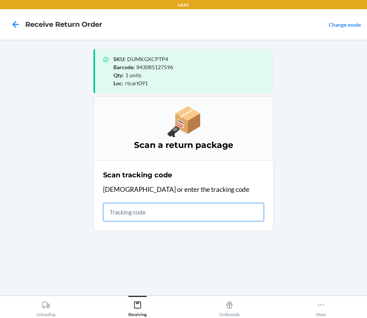
click at [238, 211] on input "text" at bounding box center [183, 212] width 161 height 18
type input "kizikblindret"
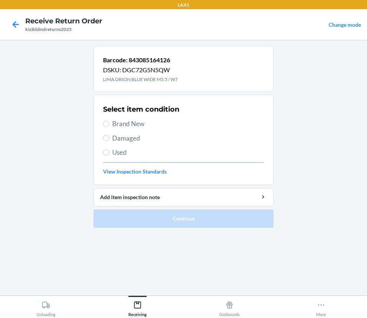
click at [124, 125] on span "Brand New" at bounding box center [188, 124] width 152 height 10
click at [109, 125] on input "Brand New" at bounding box center [106, 124] width 6 height 6
radio input "true"
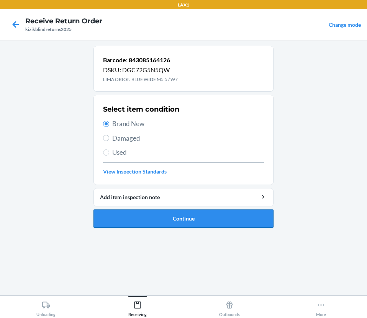
click at [147, 222] on button "Continue" at bounding box center [183, 219] width 180 height 18
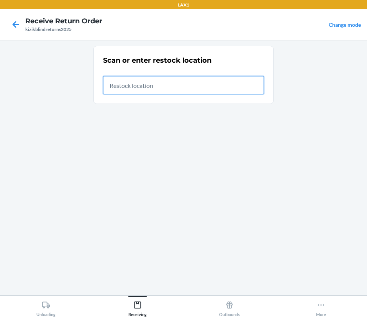
click at [165, 89] on input "text" at bounding box center [183, 85] width 161 height 18
type input "rtcart091"
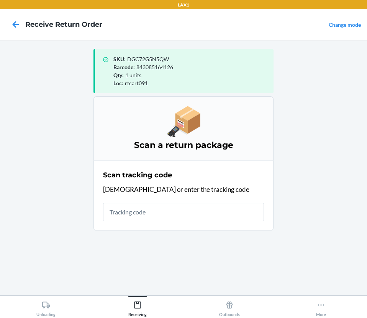
click at [190, 211] on input "text" at bounding box center [183, 212] width 161 height 18
type input "kizikblindretu"
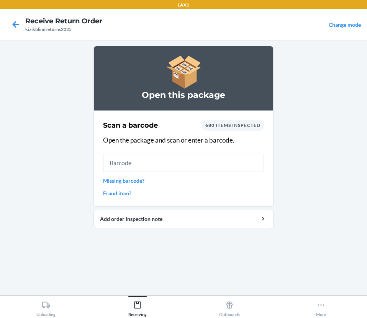
click at [176, 164] on input "text" at bounding box center [183, 163] width 161 height 18
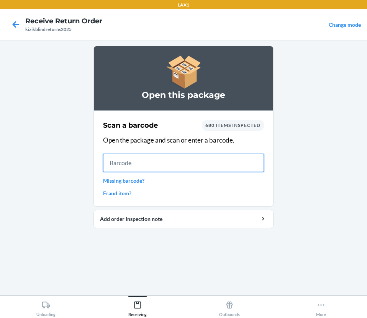
click at [124, 168] on input "text" at bounding box center [183, 163] width 161 height 18
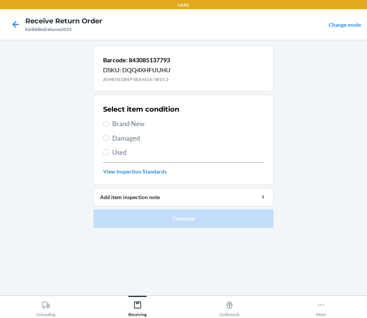
click at [134, 134] on span "Damaged" at bounding box center [188, 139] width 152 height 10
click at [109, 135] on input "Damaged" at bounding box center [106, 138] width 6 height 6
radio input "true"
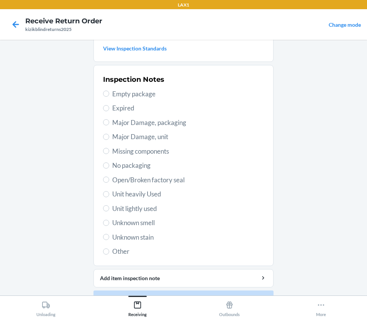
scroll to position [143, 0]
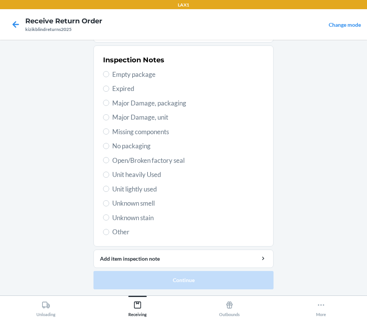
click at [140, 170] on span "Unit heavily Used" at bounding box center [188, 175] width 152 height 10
click at [109, 172] on input "Unit heavily Used" at bounding box center [106, 175] width 6 height 6
radio input "true"
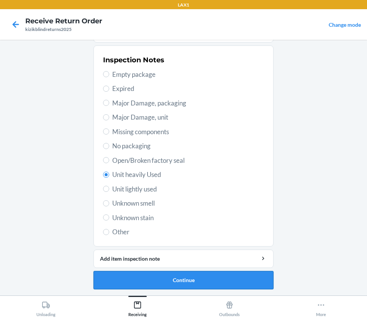
click at [165, 284] on button "Continue" at bounding box center [183, 280] width 180 height 18
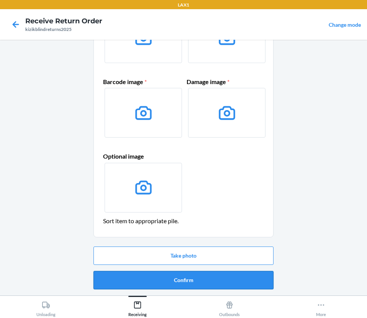
click at [175, 285] on button "Confirm" at bounding box center [183, 280] width 180 height 18
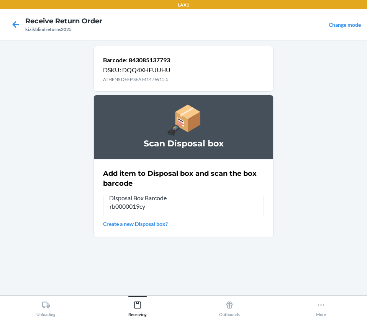
type input "rb0000019cy"
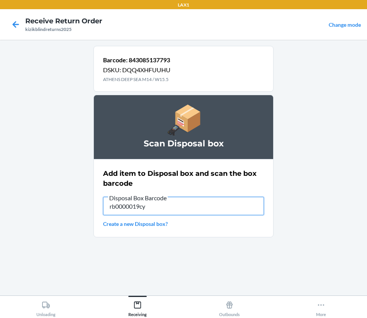
type input "rb0000019cy"
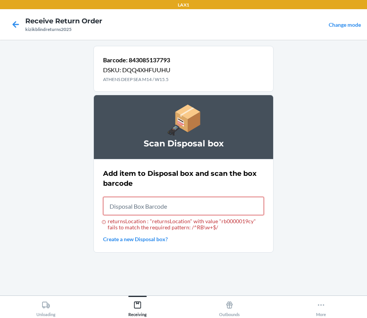
click at [156, 204] on input "returnsLocation : "returnsLocation" with value "rb0000019cy" fails to match the…" at bounding box center [183, 206] width 161 height 18
click at [144, 205] on input "returnsLocation : "returnsLocation" with value "rb0000019cy" fails to match the…" at bounding box center [183, 206] width 161 height 18
click at [210, 210] on input "returnsLocation : "returnsLocation" with value "rb0000019cy" fails to match the…" at bounding box center [183, 206] width 161 height 18
type input "RB0000019CY"
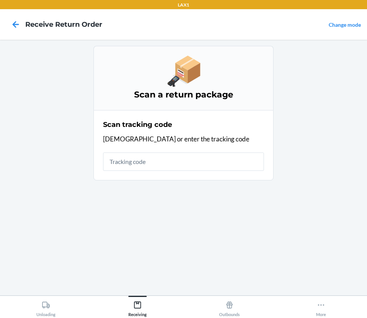
click at [199, 158] on input "text" at bounding box center [183, 162] width 161 height 18
type input "KIZIKBLIND"
